Goal: Task Accomplishment & Management: Manage account settings

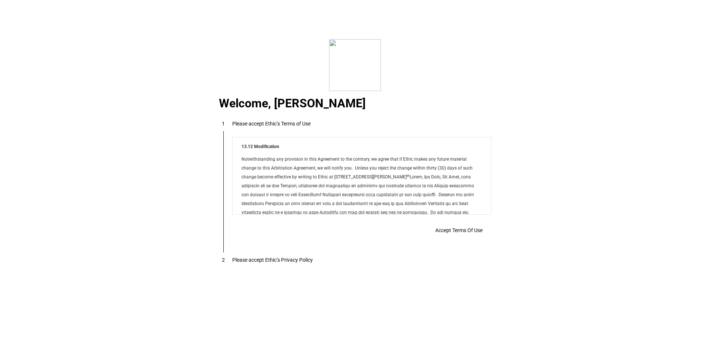
scroll to position [5993, 0]
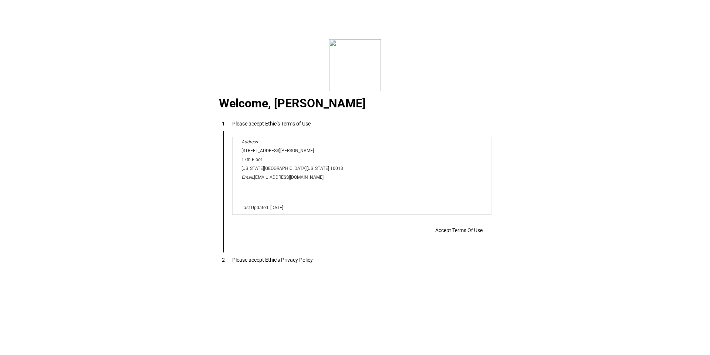
click at [463, 231] on span "Accept Terms Of Use" at bounding box center [459, 230] width 47 height 6
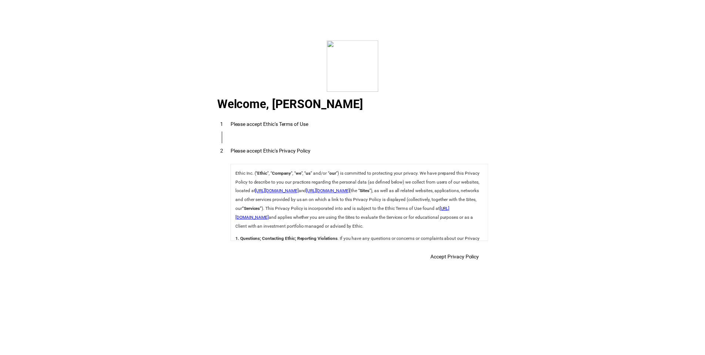
scroll to position [2634, 0]
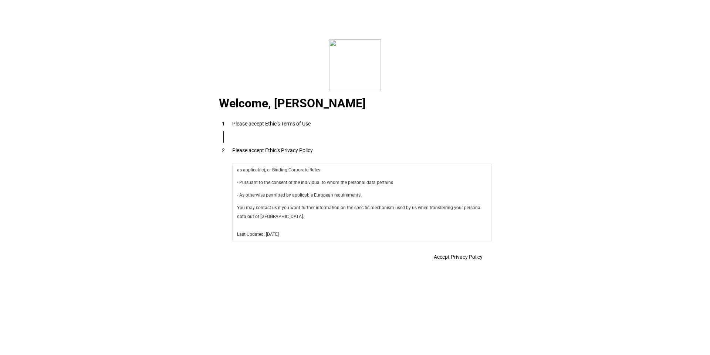
drag, startPoint x: 460, startPoint y: 256, endPoint x: 227, endPoint y: 68, distance: 299.7
click at [460, 256] on span "Accept Privacy Policy" at bounding box center [458, 257] width 49 height 6
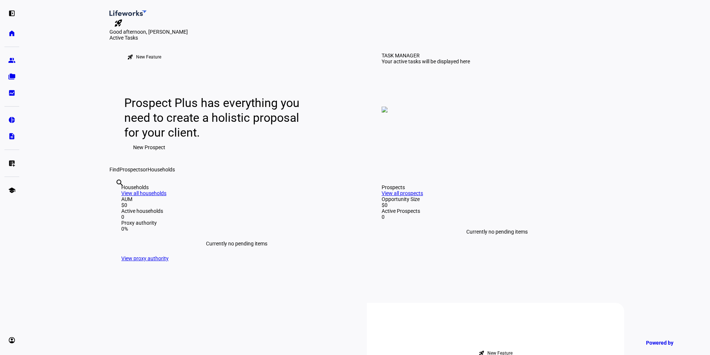
click at [123, 19] on mat-icon "rocket_launch" at bounding box center [118, 23] width 9 height 9
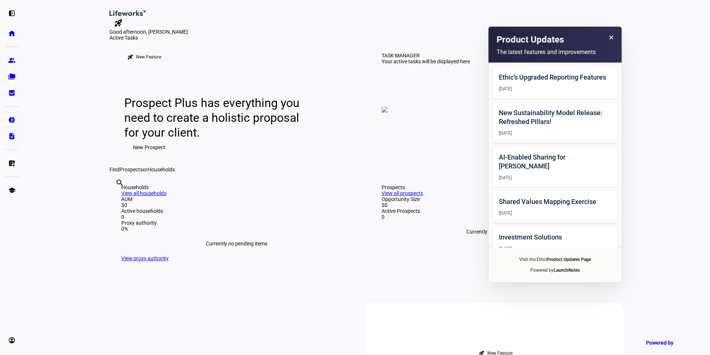
click at [63, 168] on eth-layout-page-content "rocket_launch Product Updates The latest features and improvements Ethic's Upgr…" at bounding box center [367, 177] width 687 height 355
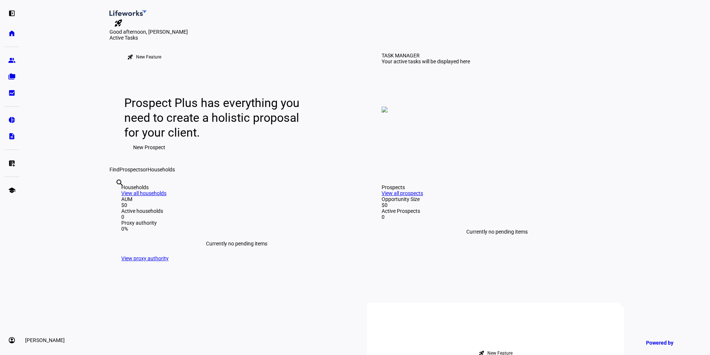
click at [10, 340] on eth-mat-symbol "account_circle" at bounding box center [11, 339] width 7 height 7
click at [41, 301] on link "Profile" at bounding box center [53, 305] width 89 height 15
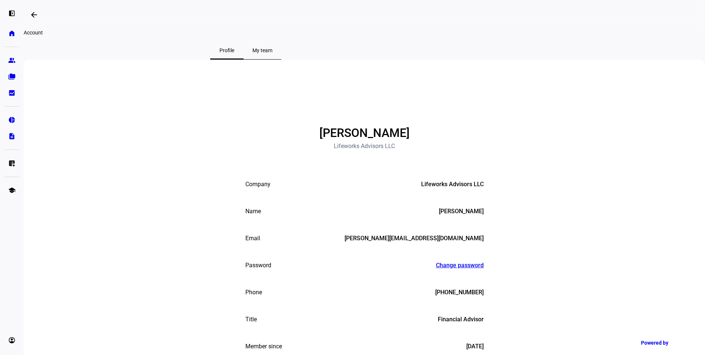
click at [370, 119] on div "TU" at bounding box center [364, 100] width 37 height 37
click at [272, 53] on span "My team" at bounding box center [262, 50] width 20 height 5
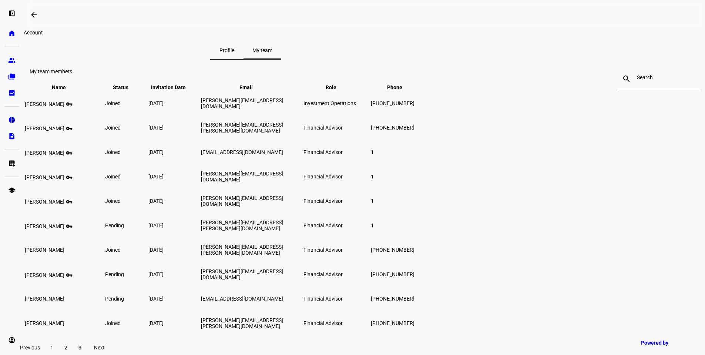
click at [234, 53] on span "Profile" at bounding box center [226, 50] width 15 height 5
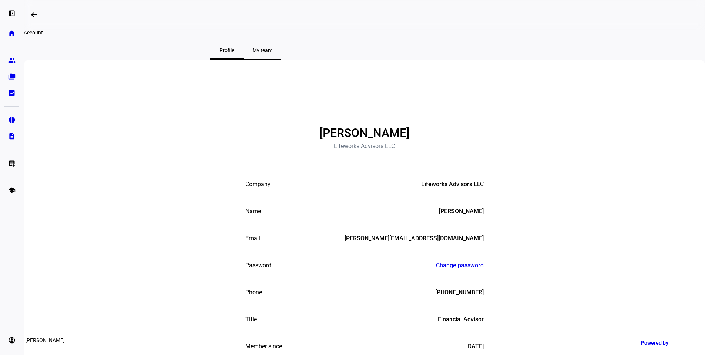
click at [12, 339] on eth-mat-symbol "account_circle" at bounding box center [11, 339] width 7 height 7
click at [58, 306] on link "Profile" at bounding box center [53, 305] width 89 height 15
click at [483, 179] on div "TU [PERSON_NAME] Lifeworks Advisors LLC Company Lifeworks Advisors LLC Name [PE…" at bounding box center [364, 224] width 681 height 328
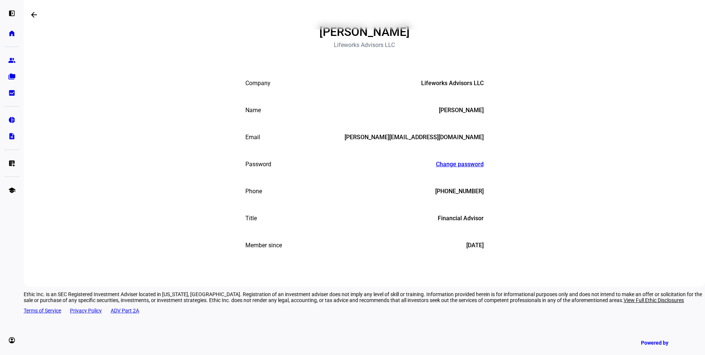
scroll to position [111, 0]
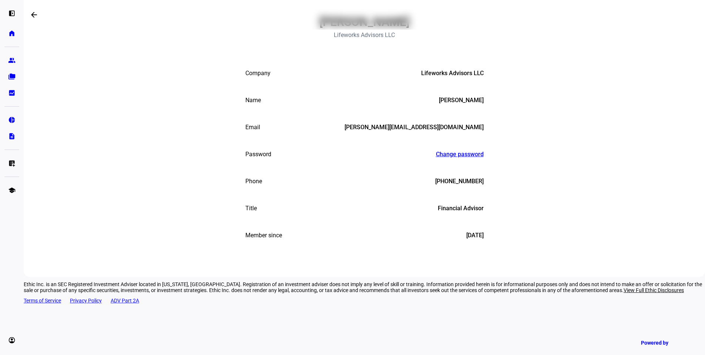
click at [462, 185] on div "[PHONE_NUMBER]" at bounding box center [459, 181] width 48 height 7
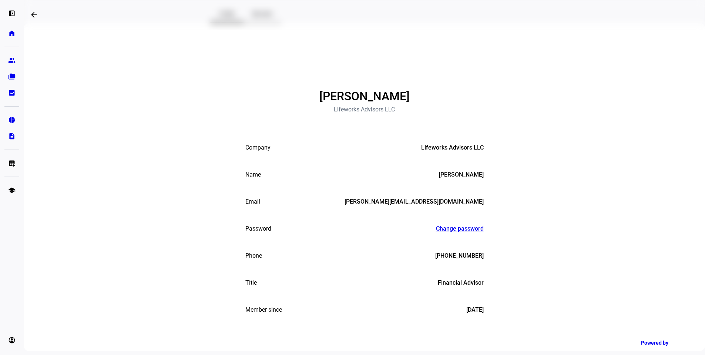
scroll to position [0, 0]
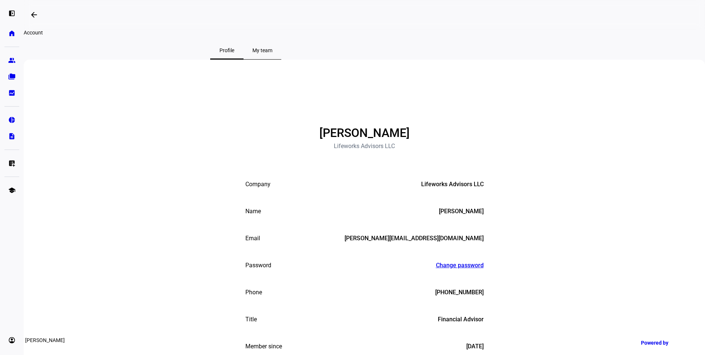
click at [15, 342] on eth-mat-symbol "account_circle" at bounding box center [11, 339] width 7 height 7
click at [74, 340] on link "Sign Out" at bounding box center [53, 335] width 89 height 15
